Goal: Task Accomplishment & Management: Manage account settings

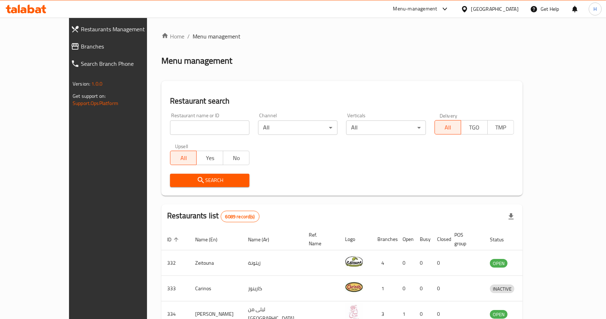
drag, startPoint x: 185, startPoint y: 134, endPoint x: 213, endPoint y: 316, distance: 184.0
click at [185, 134] on input "search" at bounding box center [209, 127] width 79 height 14
click at [199, 128] on input "search" at bounding box center [209, 127] width 79 height 14
type input "ا"
type input "بيت التش"
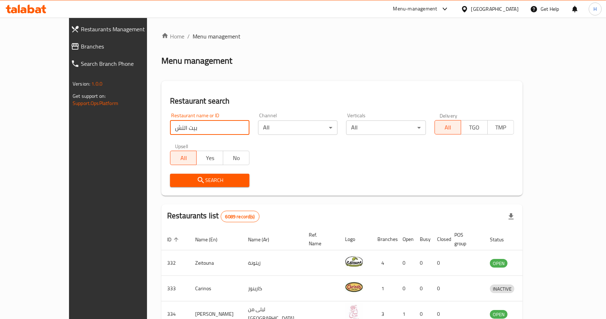
click button "Search" at bounding box center [209, 180] width 79 height 13
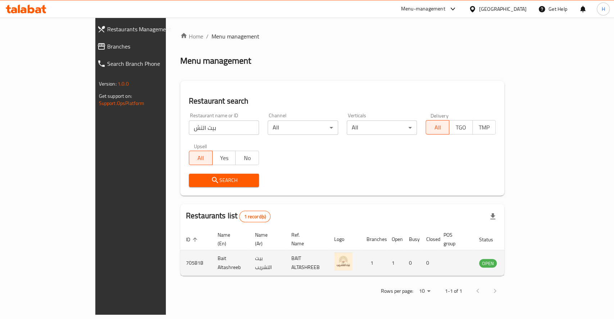
click at [525, 259] on icon "enhanced table" at bounding box center [521, 263] width 9 height 9
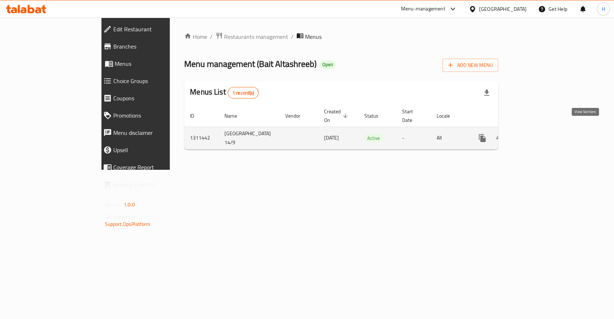
click at [537, 135] on icon "enhanced table" at bounding box center [534, 138] width 6 height 6
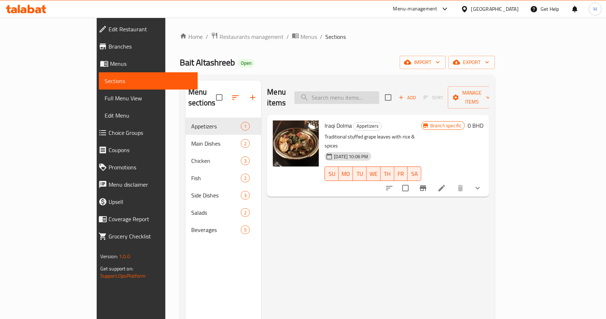
click at [374, 91] on input "search" at bounding box center [337, 97] width 85 height 13
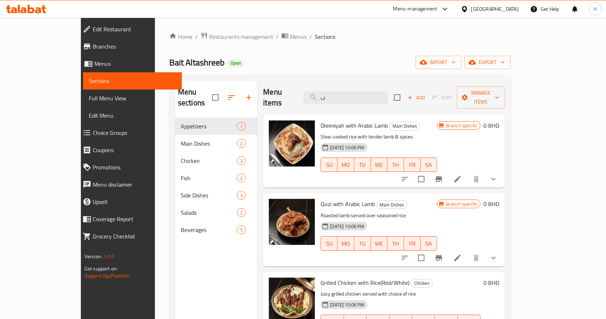
drag, startPoint x: 350, startPoint y: 94, endPoint x: 188, endPoint y: 96, distance: 161.5
click at [192, 91] on div "Menu sections Appetizers 1 Main Dishes 2 Chicken 3 Fish 2 Side Dishes 3 Salads …" at bounding box center [340, 240] width 330 height 319
type input "دول"
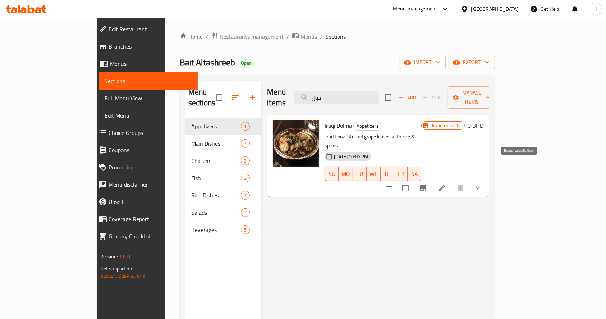
click at [428, 184] on icon "Branch-specific-item" at bounding box center [423, 188] width 9 height 9
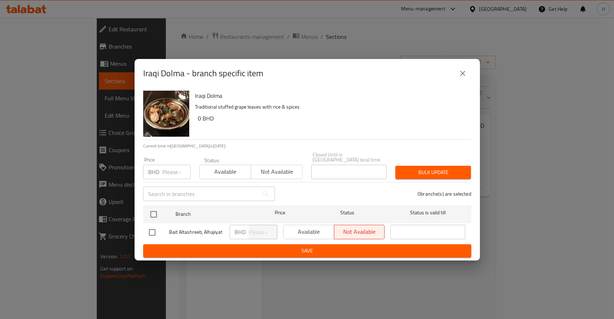
drag, startPoint x: 154, startPoint y: 208, endPoint x: 344, endPoint y: 222, distance: 190.7
click at [152, 208] on input "checkbox" at bounding box center [153, 214] width 15 height 15
checkbox input "true"
drag, startPoint x: 328, startPoint y: 228, endPoint x: 329, endPoint y: 243, distance: 15.5
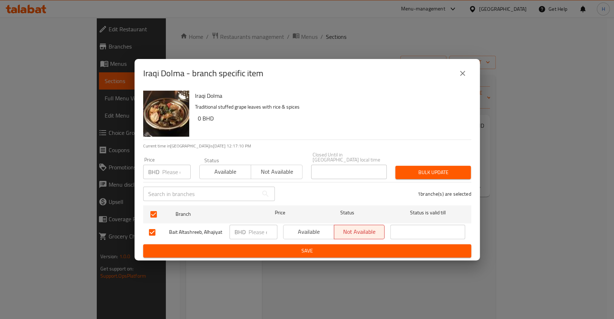
click at [327, 228] on span "Available" at bounding box center [308, 232] width 45 height 10
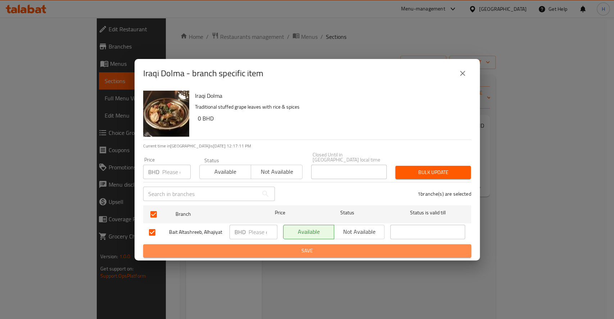
click at [330, 248] on span "Save" at bounding box center [307, 250] width 316 height 9
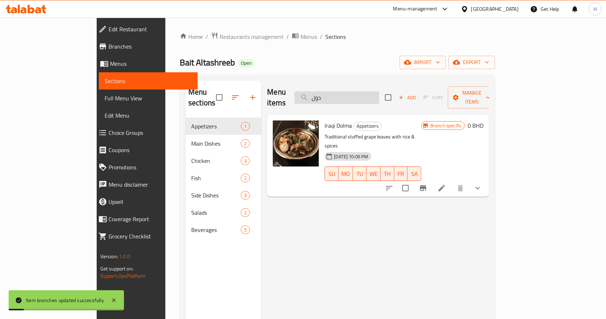
click at [379, 91] on input "دول" at bounding box center [337, 97] width 85 height 13
type input "ق"
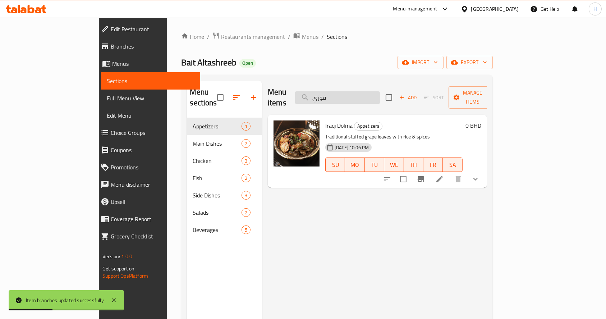
type input "قوزي"
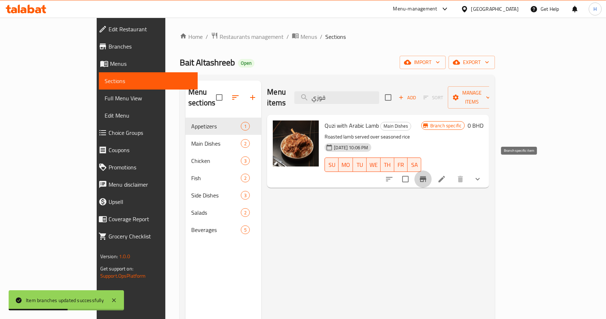
click at [427, 176] on icon "Branch-specific-item" at bounding box center [423, 179] width 6 height 6
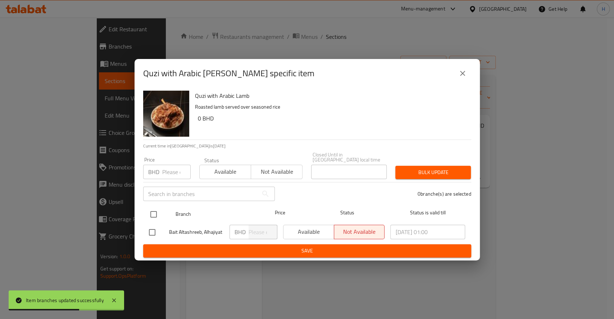
drag, startPoint x: 161, startPoint y: 212, endPoint x: 391, endPoint y: 226, distance: 230.6
click at [163, 212] on div at bounding box center [159, 214] width 27 height 21
click at [152, 209] on input "checkbox" at bounding box center [153, 214] width 15 height 15
checkbox input "true"
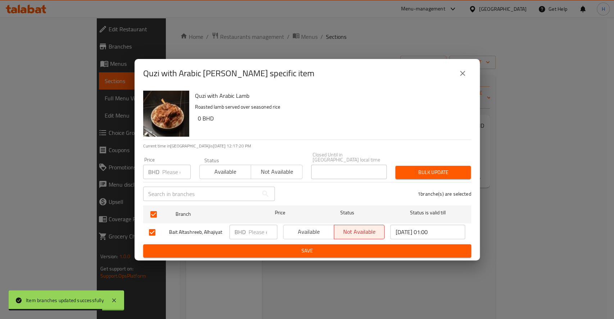
click at [302, 228] on span "Available" at bounding box center [308, 232] width 45 height 10
click at [301, 249] on span "Save" at bounding box center [307, 250] width 316 height 9
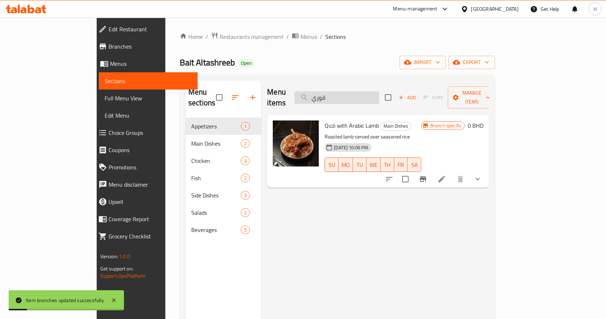
click at [379, 92] on input "قوزي" at bounding box center [337, 97] width 85 height 13
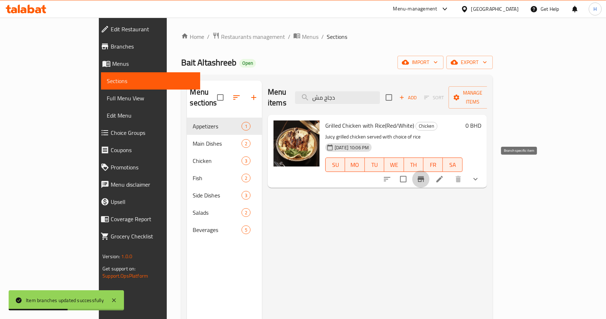
click at [430, 170] on button "Branch-specific-item" at bounding box center [420, 178] width 17 height 17
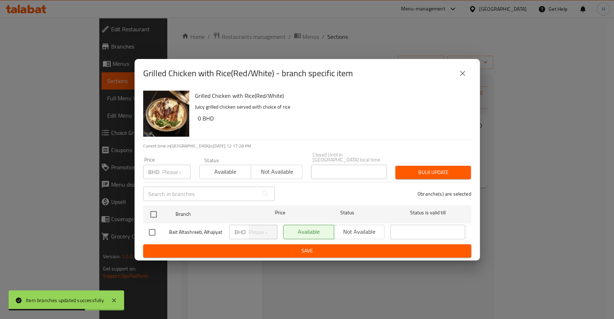
drag, startPoint x: 461, startPoint y: 77, endPoint x: 205, endPoint y: 261, distance: 315.4
click at [462, 77] on icon "close" at bounding box center [462, 73] width 9 height 9
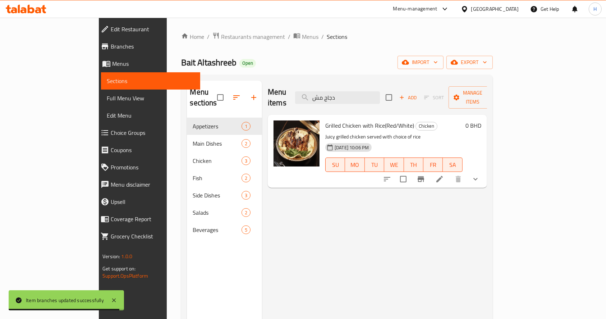
drag, startPoint x: 383, startPoint y: 91, endPoint x: 265, endPoint y: 95, distance: 118.8
click at [268, 95] on div "Menu items دجاج مش Add Sort Manage items" at bounding box center [377, 98] width 219 height 34
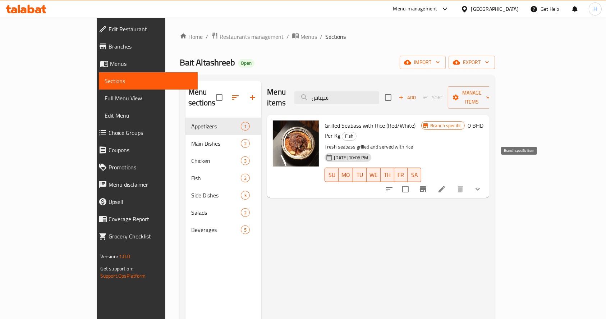
click at [427, 186] on icon "Branch-specific-item" at bounding box center [423, 189] width 6 height 6
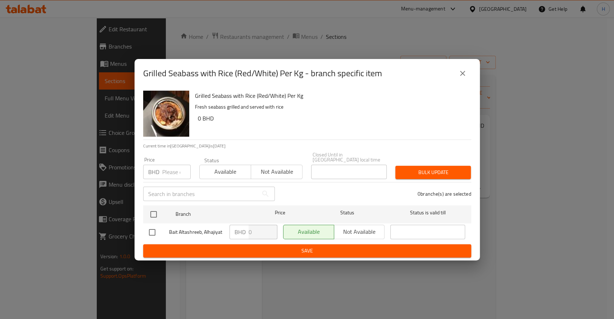
click at [461, 78] on icon "close" at bounding box center [462, 73] width 9 height 9
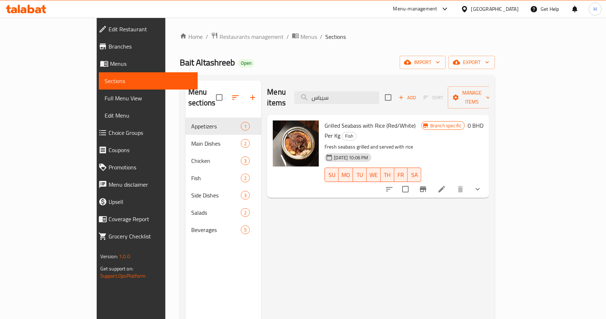
drag, startPoint x: 367, startPoint y: 94, endPoint x: 267, endPoint y: 84, distance: 100.8
click at [270, 85] on div "Menu items سيباس Add Sort Manage items" at bounding box center [378, 98] width 222 height 34
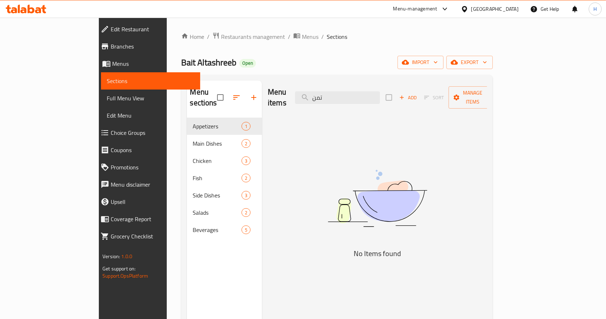
drag, startPoint x: 375, startPoint y: 92, endPoint x: 167, endPoint y: 99, distance: 208.4
click at [187, 99] on div "Menu sections Appetizers 1 Main Dishes 2 Chicken 3 Fish 2 Side Dishes 3 Salads …" at bounding box center [337, 240] width 300 height 319
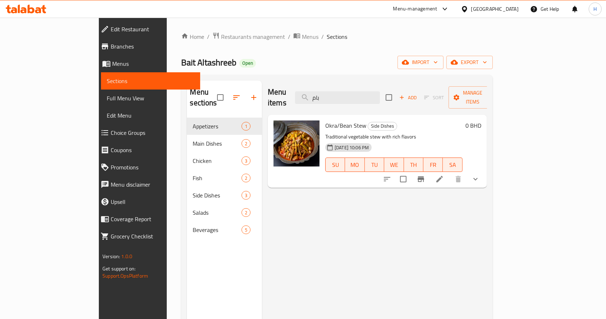
type input "بام"
click at [424, 176] on icon "Branch-specific-item" at bounding box center [421, 179] width 6 height 6
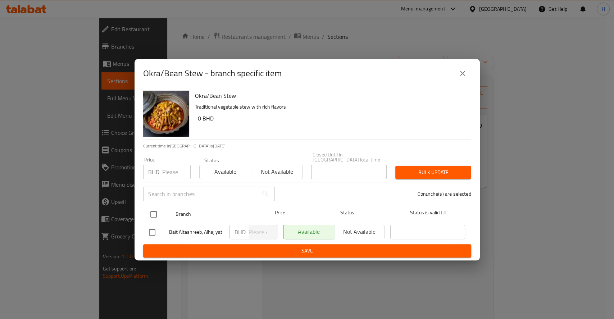
click at [153, 211] on input "checkbox" at bounding box center [153, 214] width 15 height 15
checkbox input "true"
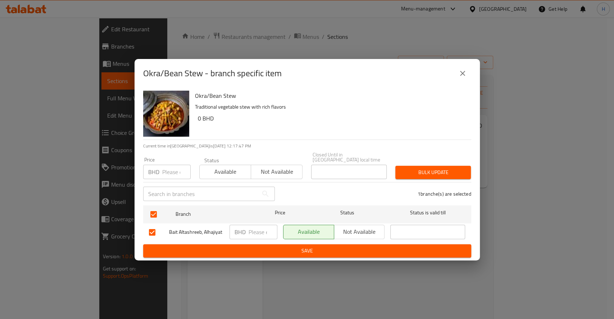
click at [462, 73] on icon "close" at bounding box center [462, 73] width 9 height 9
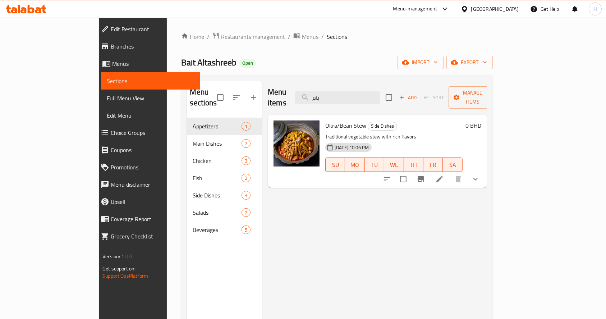
drag, startPoint x: 360, startPoint y: 88, endPoint x: 305, endPoint y: 94, distance: 54.9
click at [308, 93] on div "Menu items بام Add Sort Manage items" at bounding box center [377, 98] width 219 height 34
paste input "ليمية"
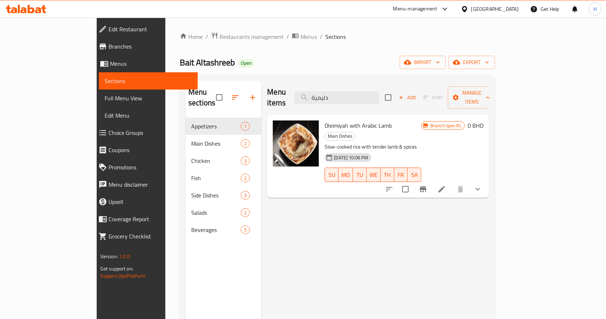
type input "دليمية"
click at [427, 186] on icon "Branch-specific-item" at bounding box center [423, 189] width 6 height 6
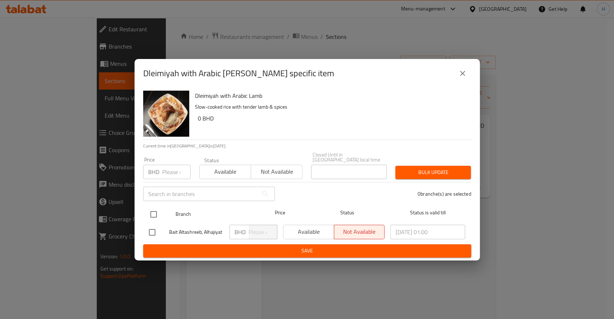
drag, startPoint x: 152, startPoint y: 214, endPoint x: 156, endPoint y: 215, distance: 3.8
click at [153, 214] on input "checkbox" at bounding box center [153, 214] width 15 height 15
checkbox input "true"
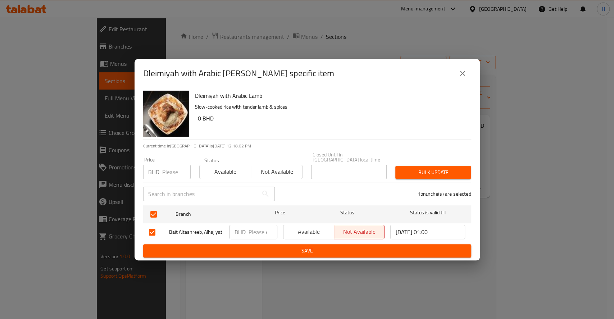
click at [321, 227] on span "Available" at bounding box center [308, 232] width 45 height 10
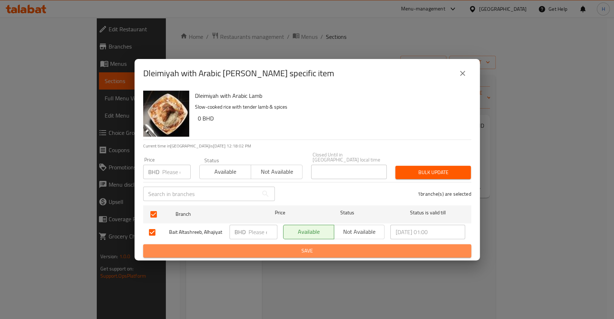
click at [324, 244] on button "Save" at bounding box center [307, 250] width 328 height 13
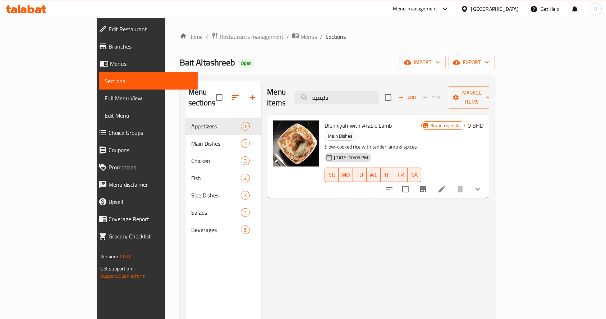
click at [350, 255] on div "Menu items دليمية Add Sort Manage items Dleimiyah with Arabic Lamb Main Dishes …" at bounding box center [375, 240] width 228 height 319
click at [374, 276] on div "Menu items دليمية Add Sort Manage items Dleimiyah with Arabic Lamb Main Dishes …" at bounding box center [375, 240] width 228 height 319
click at [261, 207] on div "Menu items دليمية Add Sort Manage items Dleimiyah with Arabic Lamb Main Dishes …" at bounding box center [375, 240] width 228 height 319
drag, startPoint x: 392, startPoint y: 91, endPoint x: 231, endPoint y: 95, distance: 160.5
click at [231, 95] on div "Menu sections Appetizers 1 Main Dishes 2 Chicken 3 Fish 2 Side Dishes 3 Salads …" at bounding box center [338, 240] width 304 height 319
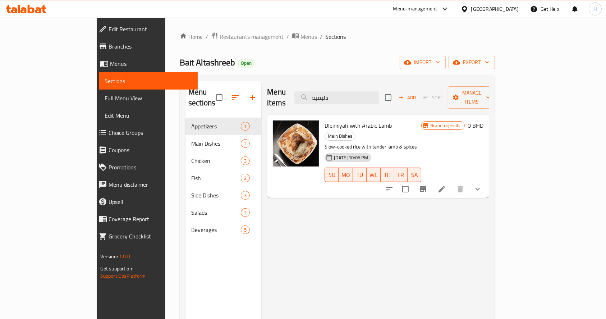
paste input "لطة باذنجان"
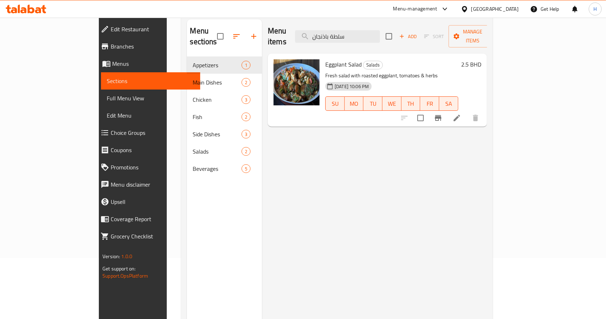
scroll to position [96, 0]
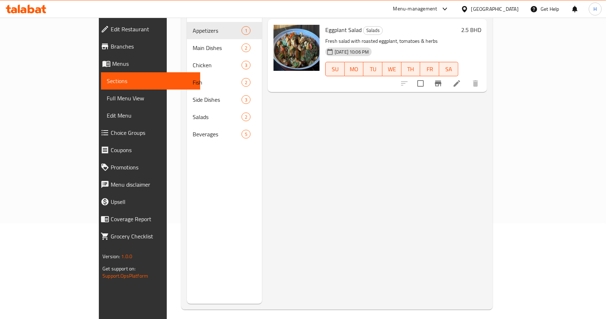
type input "سلطة باذنجان"
click at [443, 79] on icon "Branch-specific-item" at bounding box center [438, 83] width 9 height 9
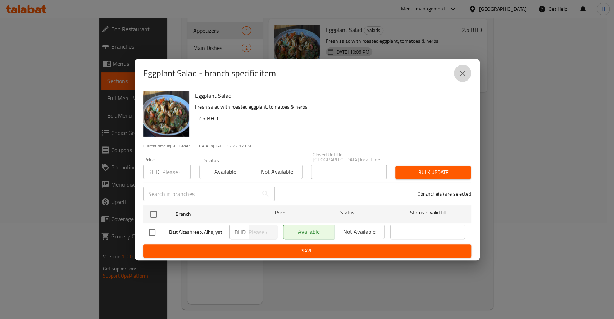
click at [462, 78] on icon "close" at bounding box center [462, 73] width 9 height 9
